Goal: Complete application form

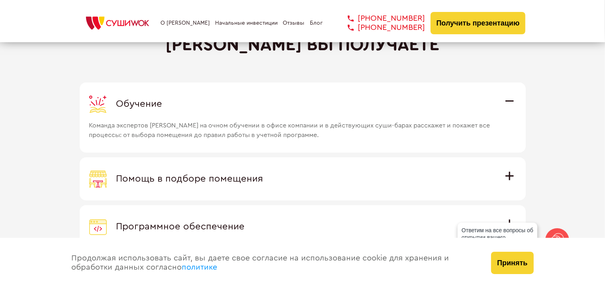
scroll to position [2312, 0]
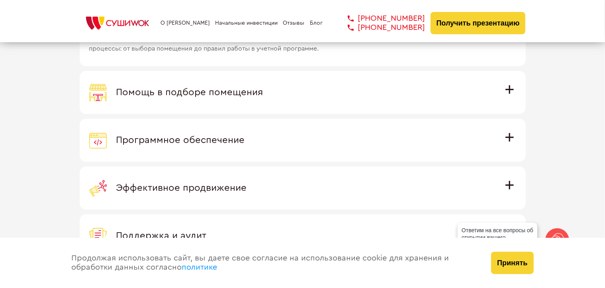
click at [245, 136] on span "Программное обеспечение" at bounding box center [180, 141] width 129 height 10
click at [0, 0] on input "Программное обеспечение Программное обеспечение разработано специально для [PER…" at bounding box center [0, 0] width 0 height 0
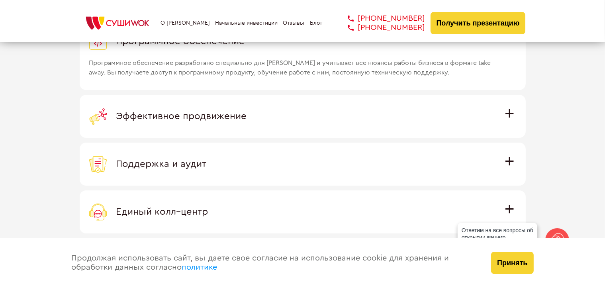
scroll to position [2391, 0]
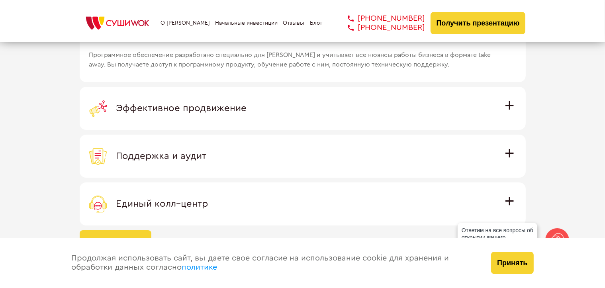
click at [247, 107] on span "Эффективное продвижение" at bounding box center [181, 109] width 131 height 10
click at [0, 0] on input "Эффективное продвижение Все рекламные материалы предоставляются централизованно…" at bounding box center [0, 0] width 0 height 0
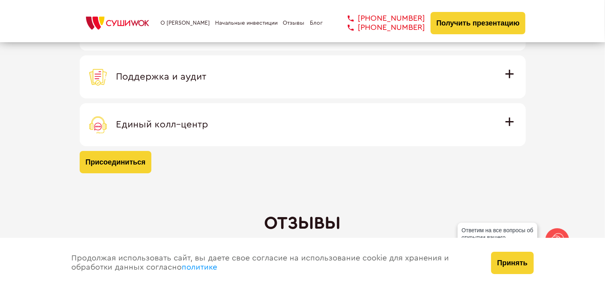
scroll to position [2471, 0]
click at [207, 75] on span "Поддержка и аудит" at bounding box center [161, 77] width 90 height 10
click at [0, 0] on input "Поддержка и аудит Аудит работы с целью поиска точек роста и постоянная поддержк…" at bounding box center [0, 0] width 0 height 0
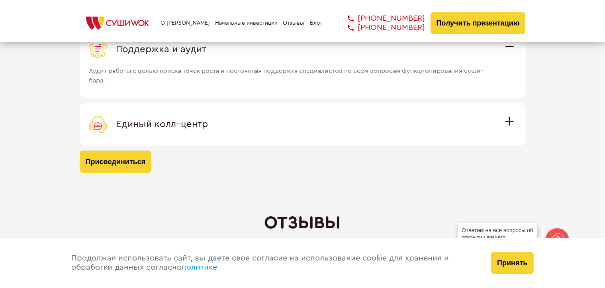
click at [208, 122] on span "Единый колл–центр" at bounding box center [162, 125] width 92 height 10
click at [0, 0] on input "Единый колл–центр Полностью интегрирован с программным обеспечением: вы не проп…" at bounding box center [0, 0] width 0 height 0
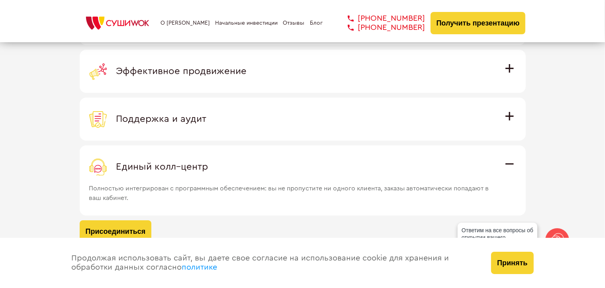
scroll to position [2391, 0]
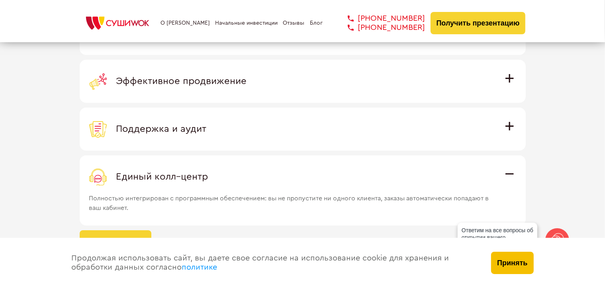
click at [525, 261] on button "Принять" at bounding box center [512, 263] width 42 height 22
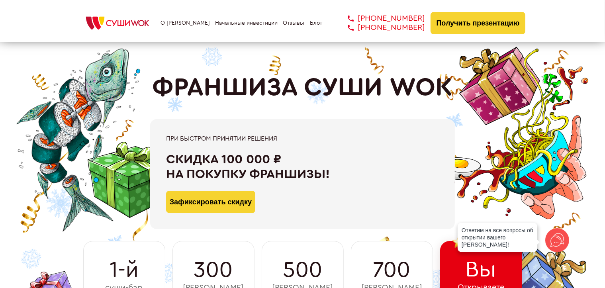
scroll to position [0, 0]
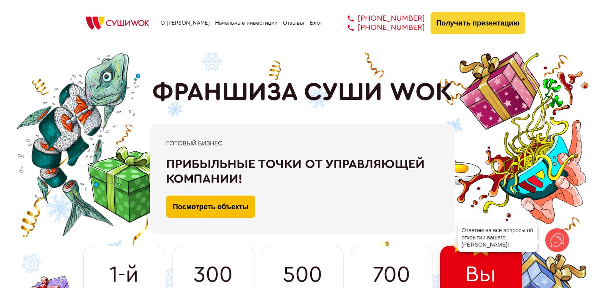
click at [201, 205] on link "Посмотреть объекты" at bounding box center [210, 207] width 89 height 22
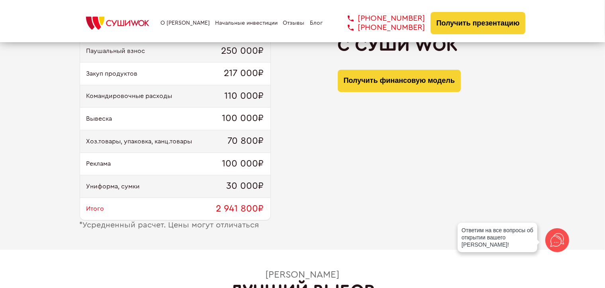
scroll to position [877, 0]
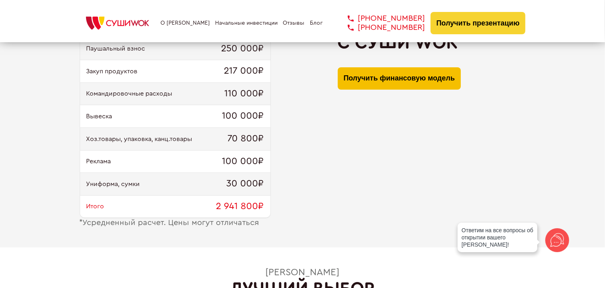
click at [421, 80] on button "Получить финансовую модель" at bounding box center [399, 78] width 123 height 22
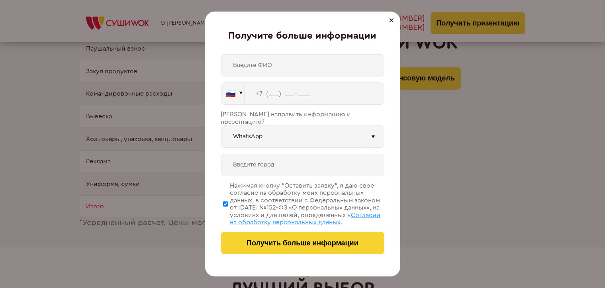
click at [249, 63] on input "text" at bounding box center [302, 65] width 163 height 22
type input "[PERSON_NAME]"
type input "[PHONE_NUMBER]"
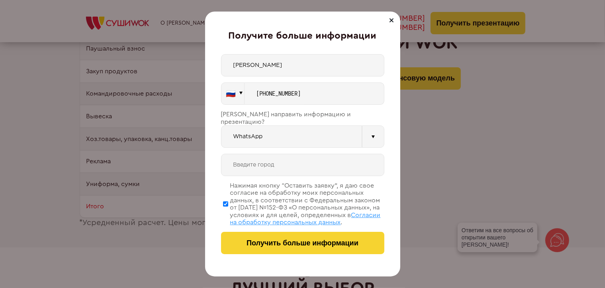
type input "[GEOGRAPHIC_DATA]"
drag, startPoint x: 300, startPoint y: 95, endPoint x: 270, endPoint y: 96, distance: 29.5
click at [270, 96] on input "[PHONE_NUMBER]" at bounding box center [315, 94] width 140 height 22
type input "[PHONE_NUMBER]"
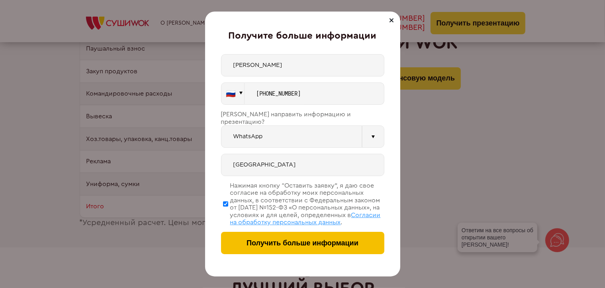
click at [330, 246] on span "Получить больше информации" at bounding box center [303, 243] width 112 height 8
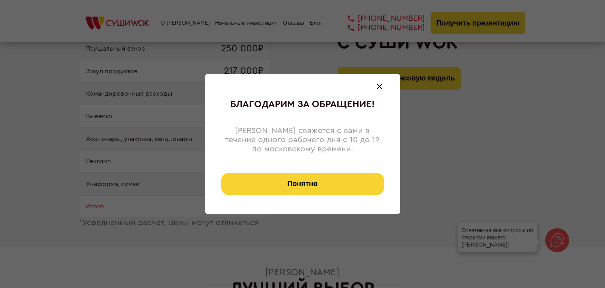
click at [321, 184] on button "Понятно" at bounding box center [302, 184] width 163 height 22
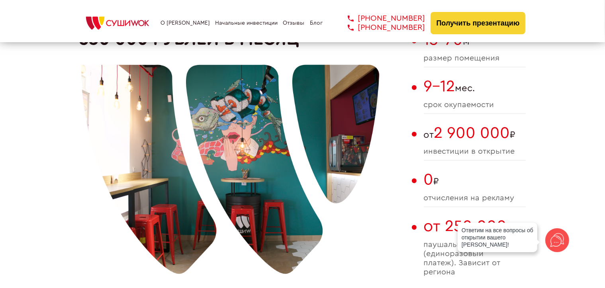
scroll to position [598, 0]
